Goal: Navigation & Orientation: Find specific page/section

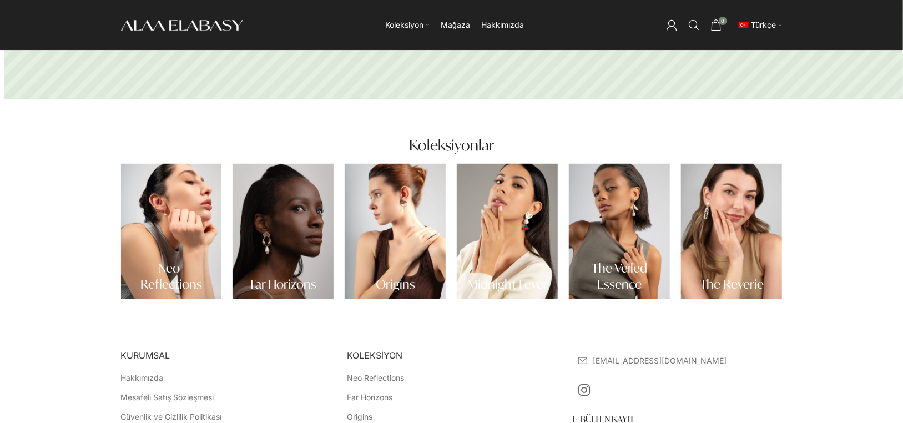
scroll to position [333, 0]
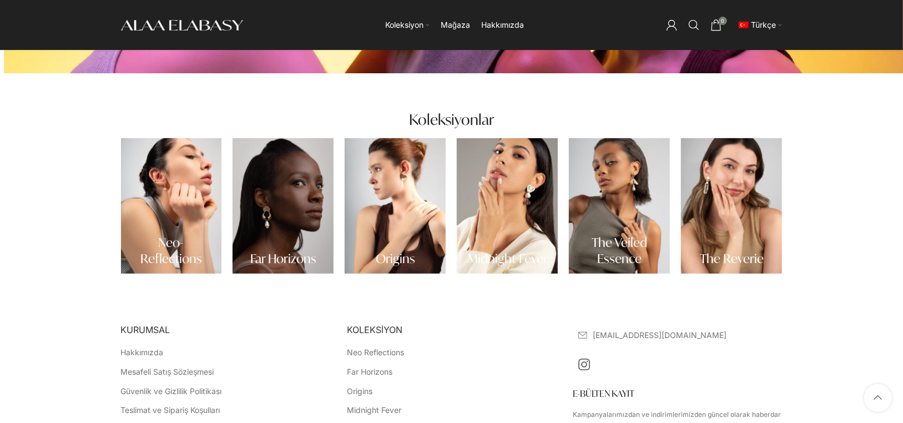
click at [522, 231] on link "Banner bağlantısı" at bounding box center [507, 205] width 101 height 135
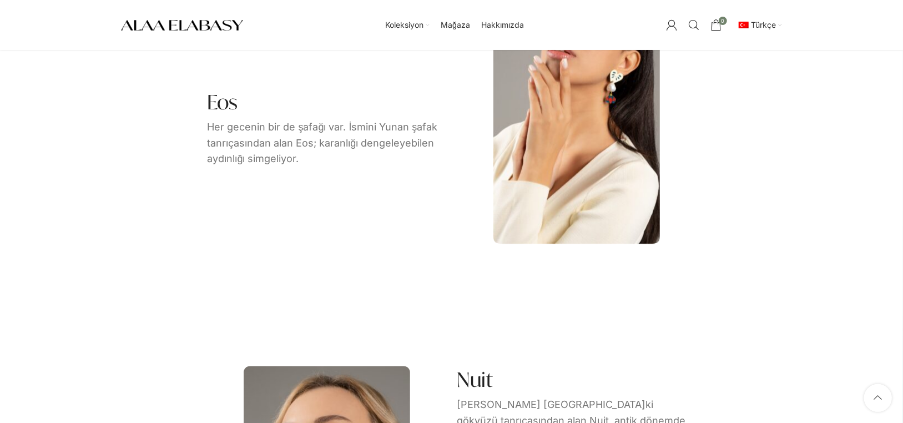
scroll to position [1332, 0]
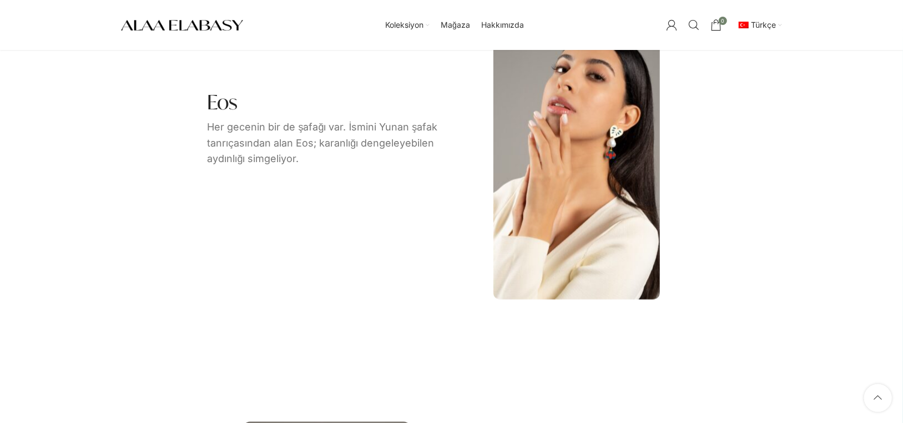
click at [549, 185] on img "Image link" at bounding box center [576, 160] width 166 height 277
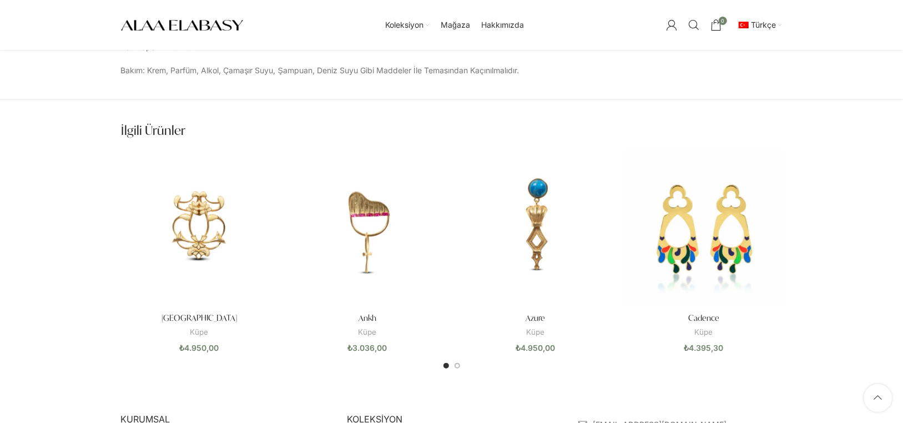
scroll to position [555, 0]
click at [803, 246] on div "Next slide" at bounding box center [797, 250] width 28 height 28
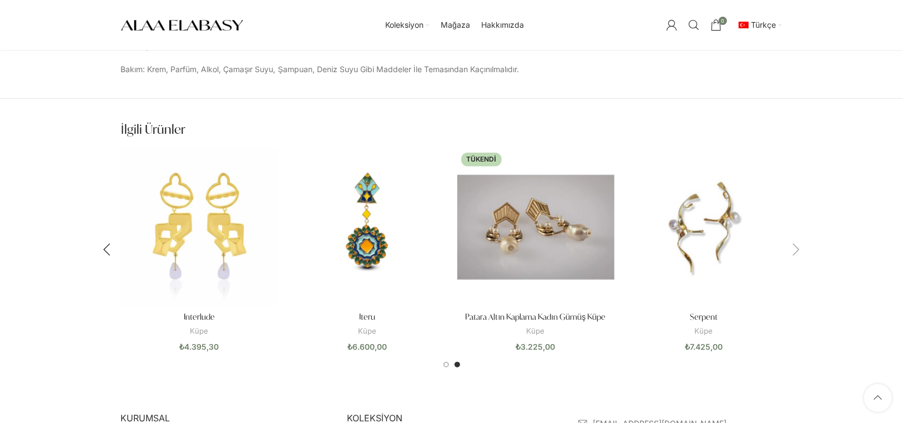
click at [803, 246] on div "Next slide" at bounding box center [797, 250] width 28 height 28
click at [791, 248] on div "Next slide" at bounding box center [797, 250] width 28 height 28
click at [219, 27] on img "Site logo" at bounding box center [182, 25] width 122 height 16
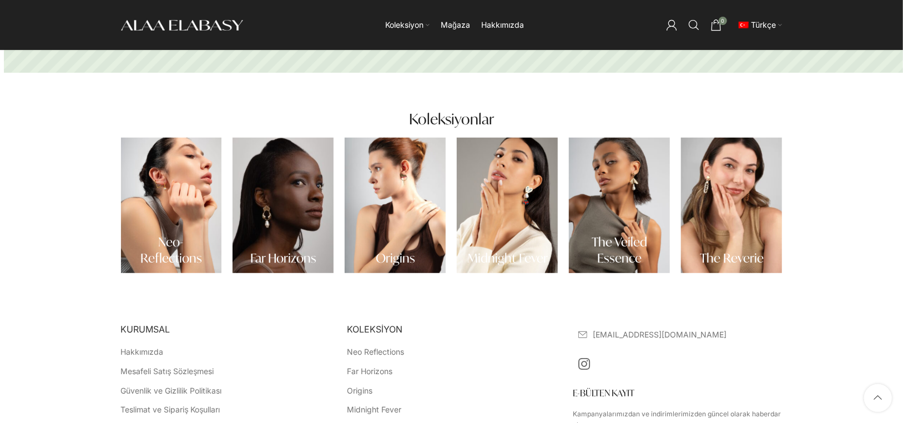
scroll to position [333, 0]
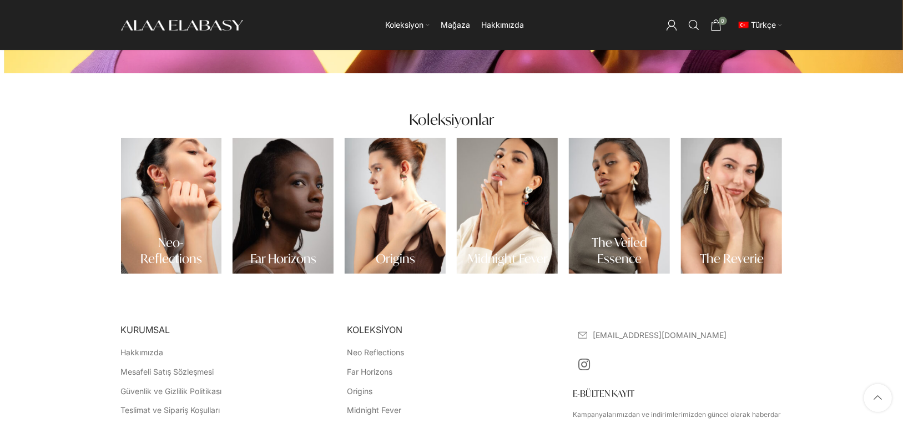
click at [197, 210] on link "Banner bağlantısı" at bounding box center [171, 205] width 101 height 135
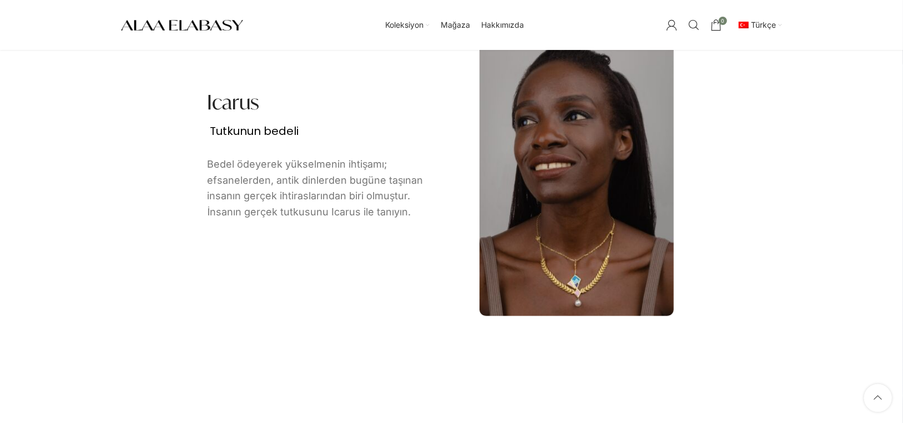
scroll to position [2109, 0]
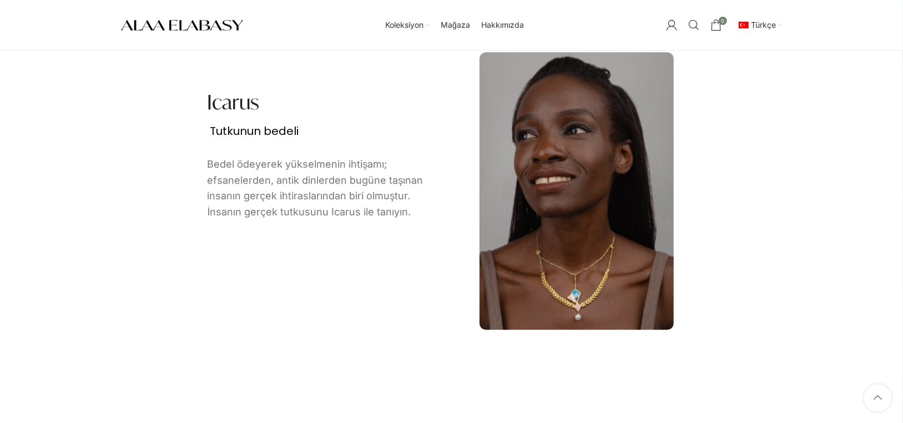
click at [509, 277] on img at bounding box center [577, 190] width 194 height 277
click at [571, 230] on img at bounding box center [577, 190] width 194 height 277
click at [464, 23] on span "Mağaza" at bounding box center [455, 25] width 29 height 11
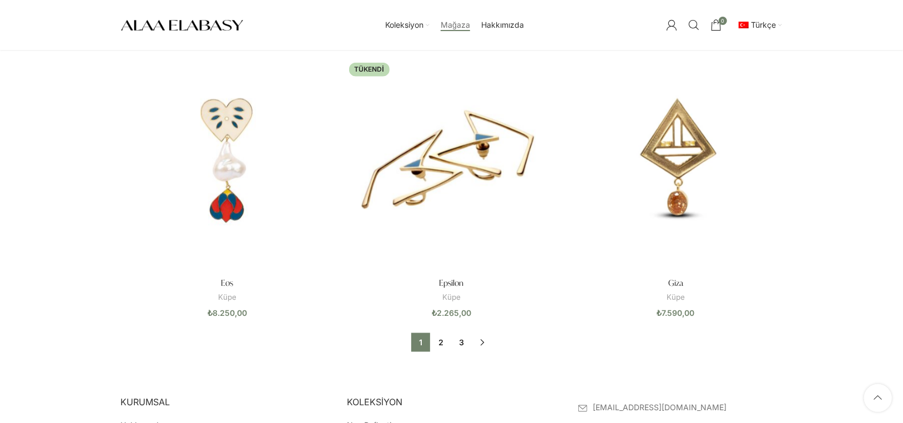
scroll to position [888, 0]
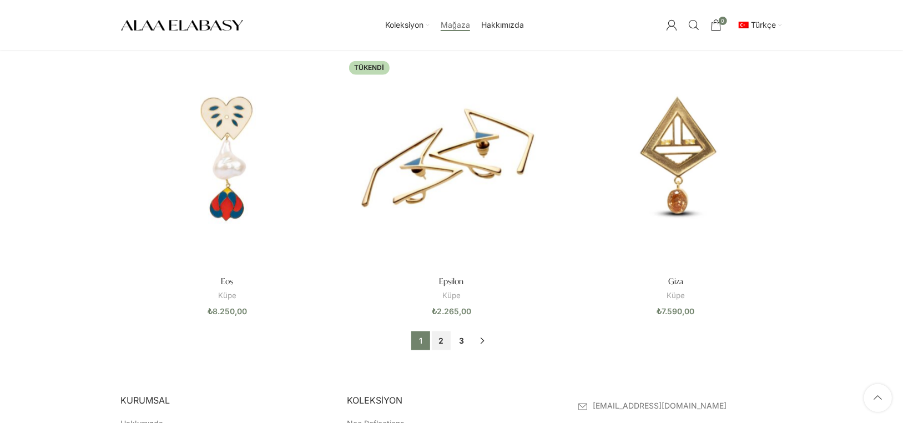
click at [445, 338] on link "2" at bounding box center [441, 340] width 19 height 19
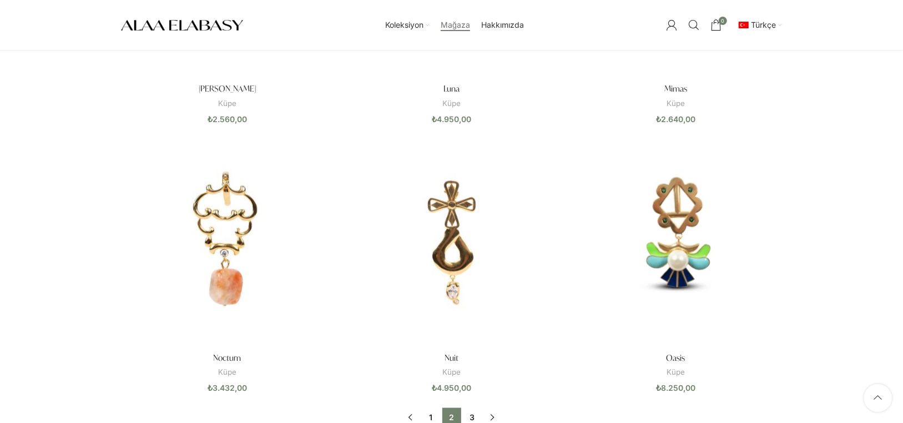
scroll to position [888, 0]
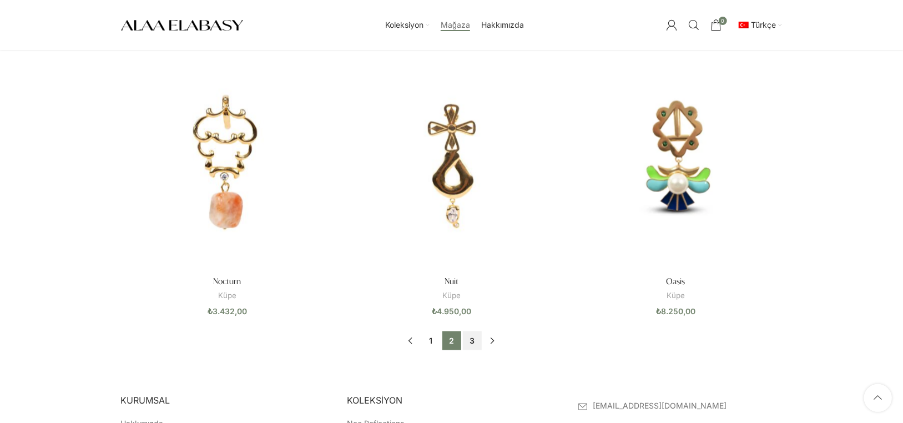
click at [468, 346] on link "3" at bounding box center [472, 340] width 19 height 19
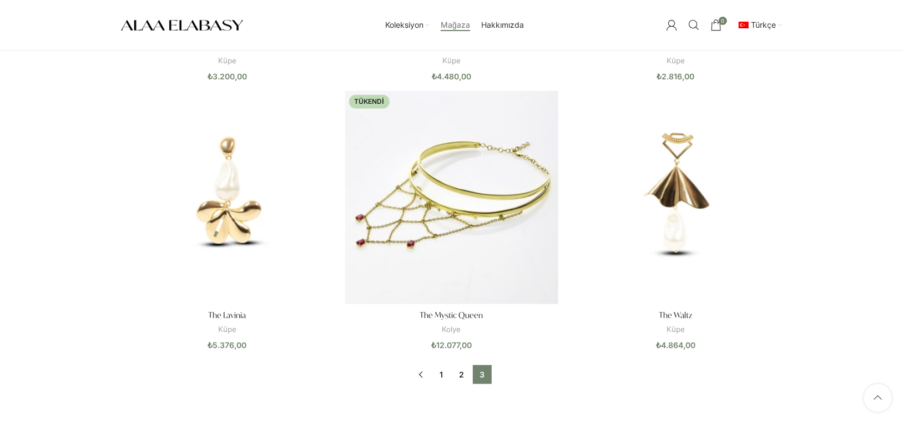
scroll to position [888, 0]
